Goal: Subscribe to service/newsletter

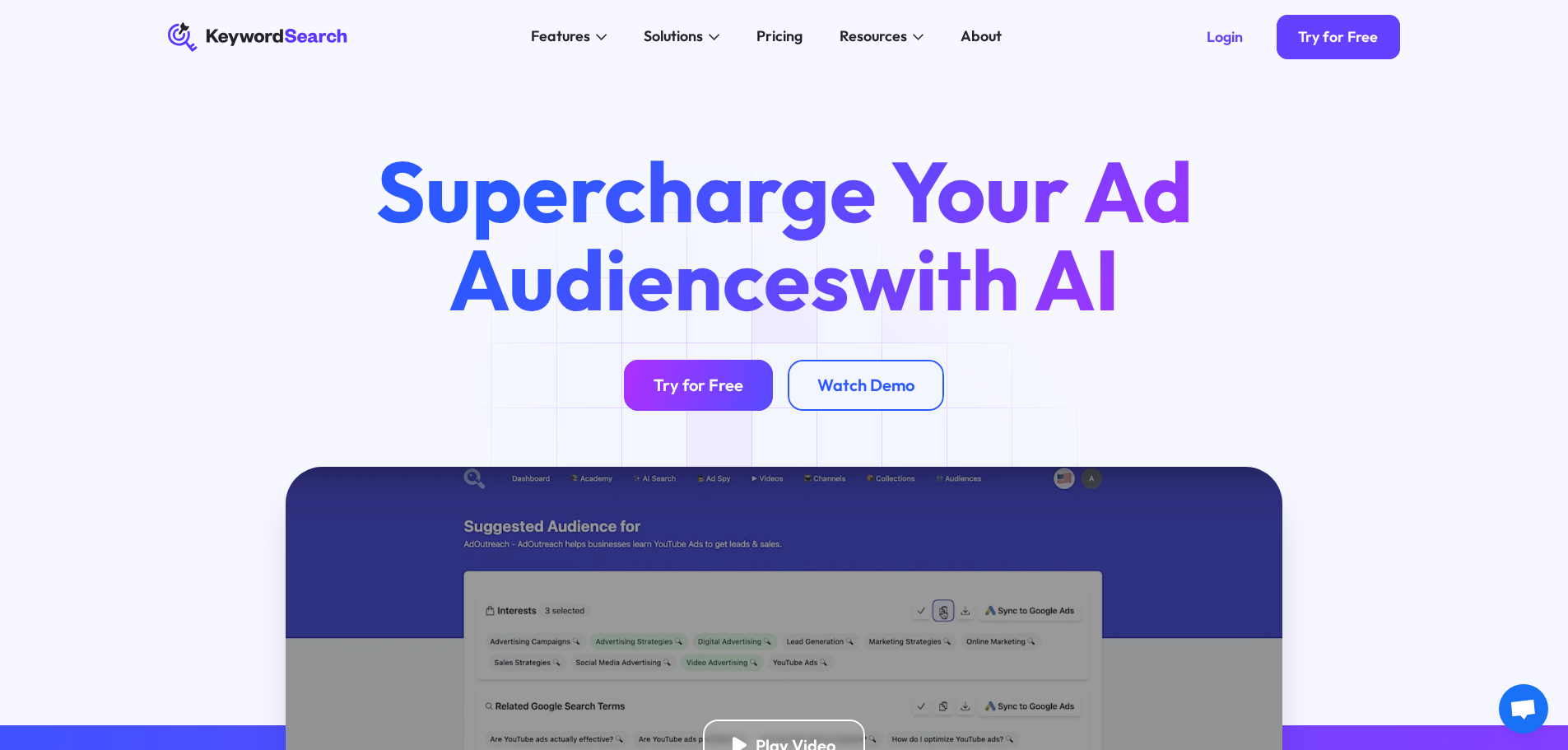
click at [710, 388] on div "Try for Free" at bounding box center [698, 384] width 90 height 20
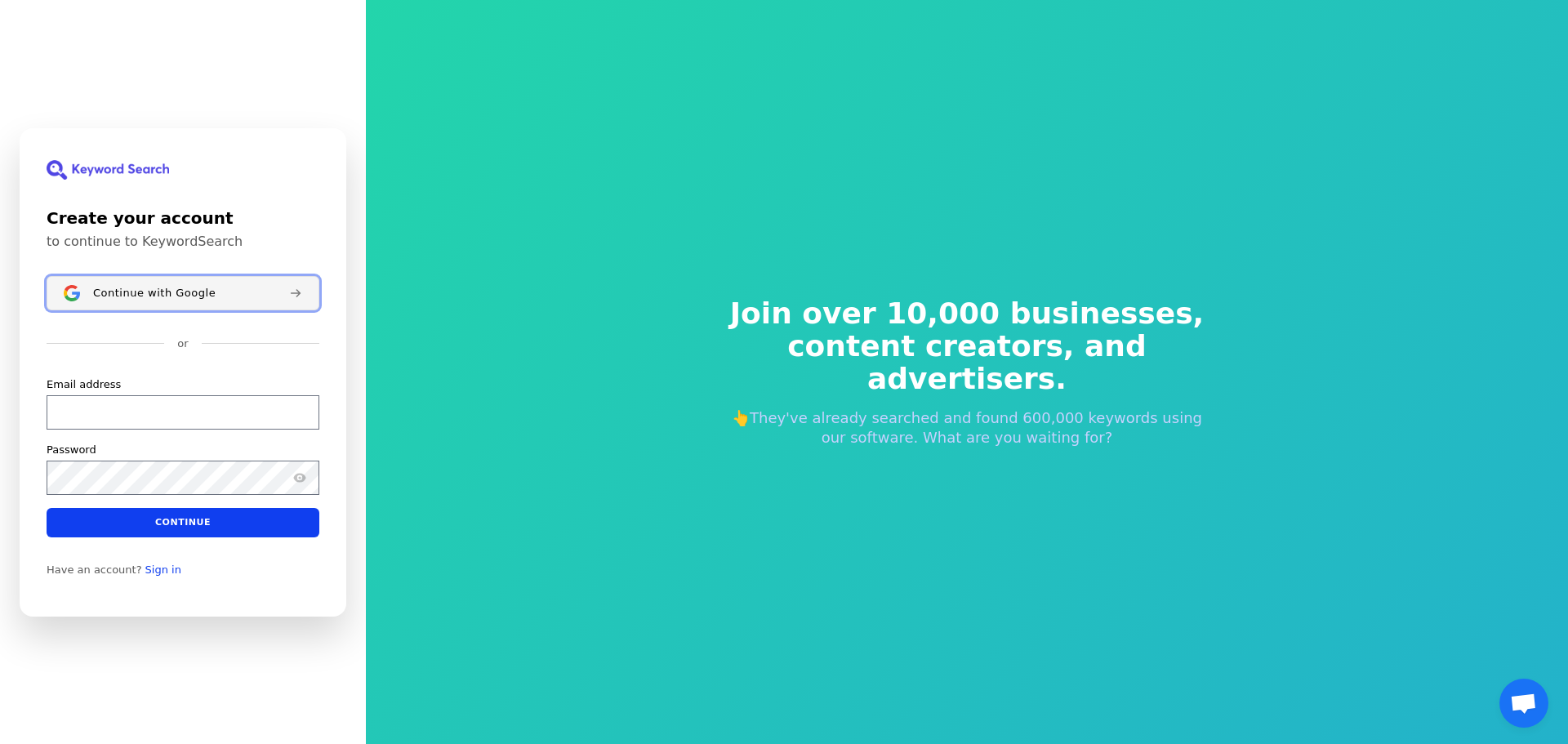
click at [164, 290] on span "Continue with Google" at bounding box center [154, 292] width 122 height 13
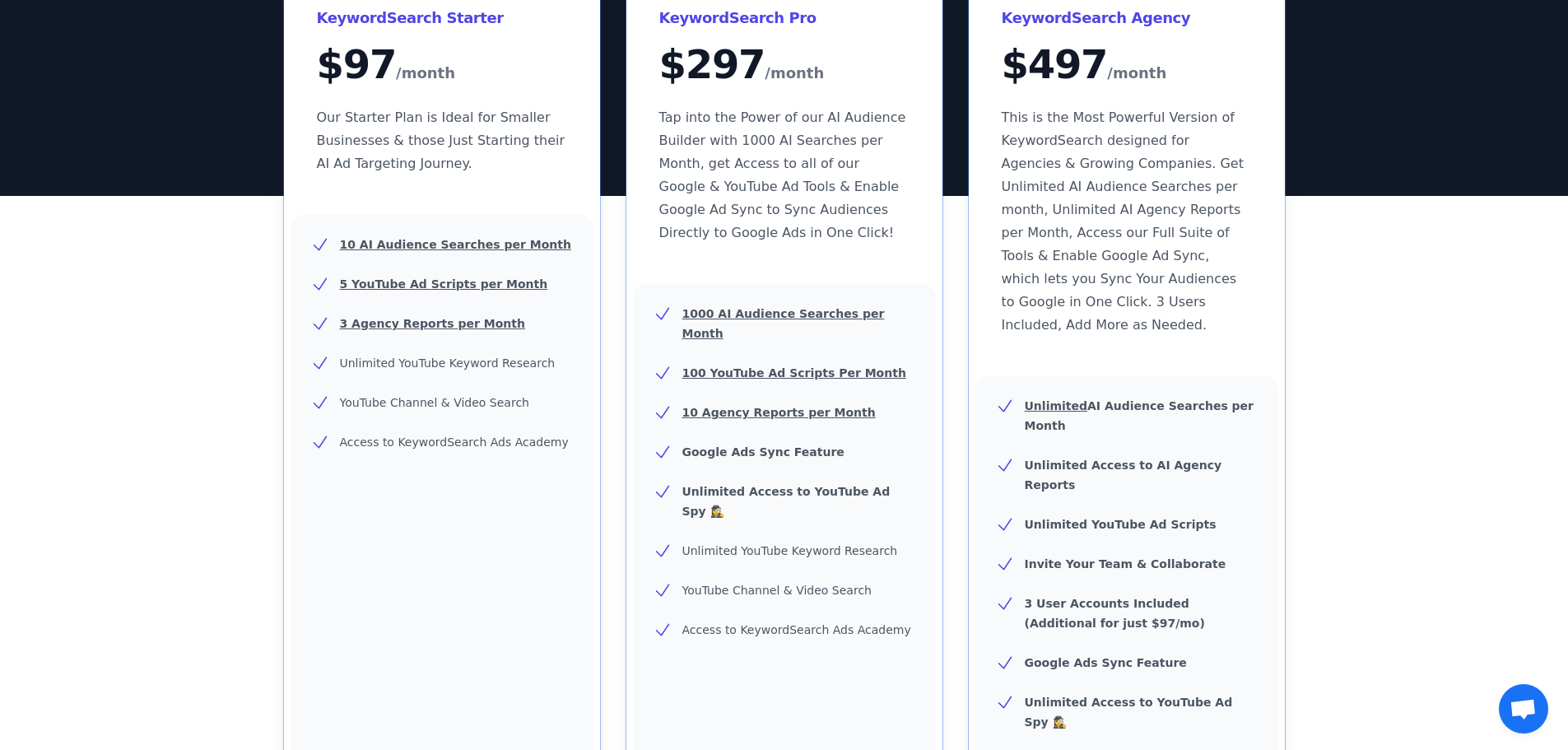
scroll to position [221, 0]
